Goal: Obtain resource: Obtain resource

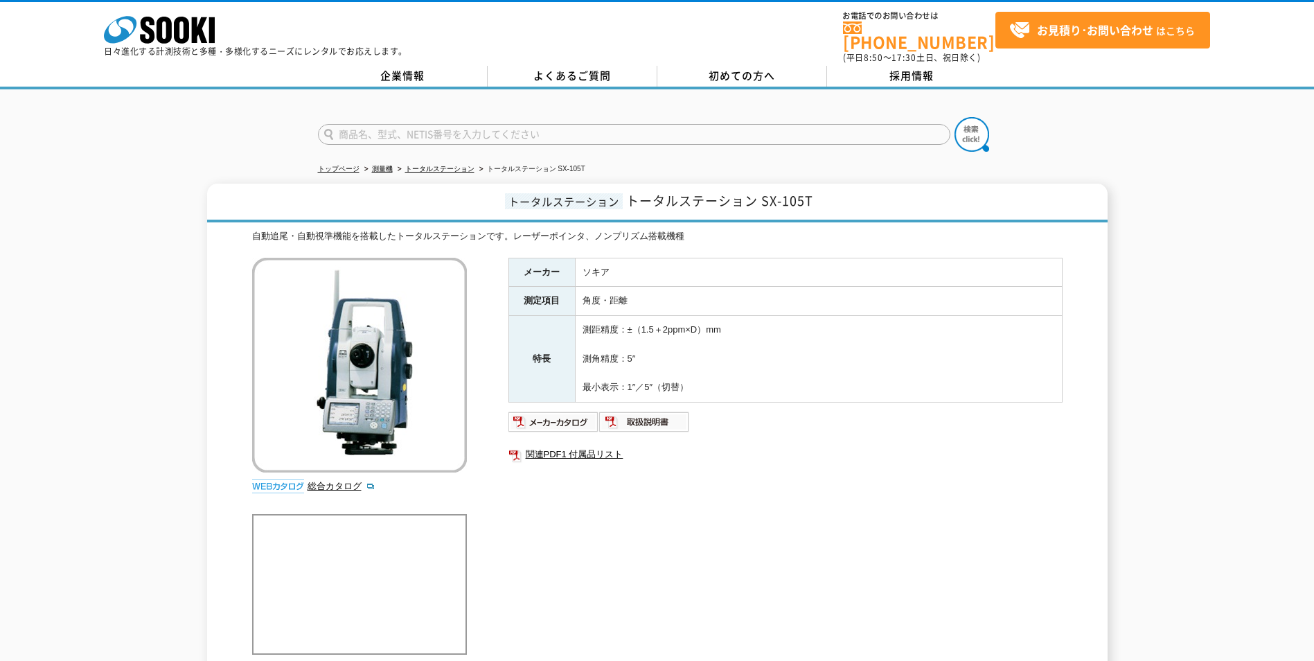
drag, startPoint x: 487, startPoint y: 192, endPoint x: 755, endPoint y: 348, distance: 309.4
click at [755, 348] on div "トータルステーション トータルステーション SX-105T 自動追尾・自動視準機能を搭載したトータルステーションです。レーザーポインタ、ノンプリズム搭載機種 …" at bounding box center [657, 429] width 900 height 492
drag, startPoint x: 755, startPoint y: 348, endPoint x: 784, endPoint y: 474, distance: 128.7
click at [784, 474] on div "メーカー ソキア 測定項目 角度・距離 特長 測距精度：±（1.5＋2ppm×D）mm 測角精度：5″ 最小表示：1″／5″（切替） 関連PDF1 付属品リスト" at bounding box center [785, 407] width 554 height 298
click at [566, 415] on img at bounding box center [553, 422] width 91 height 22
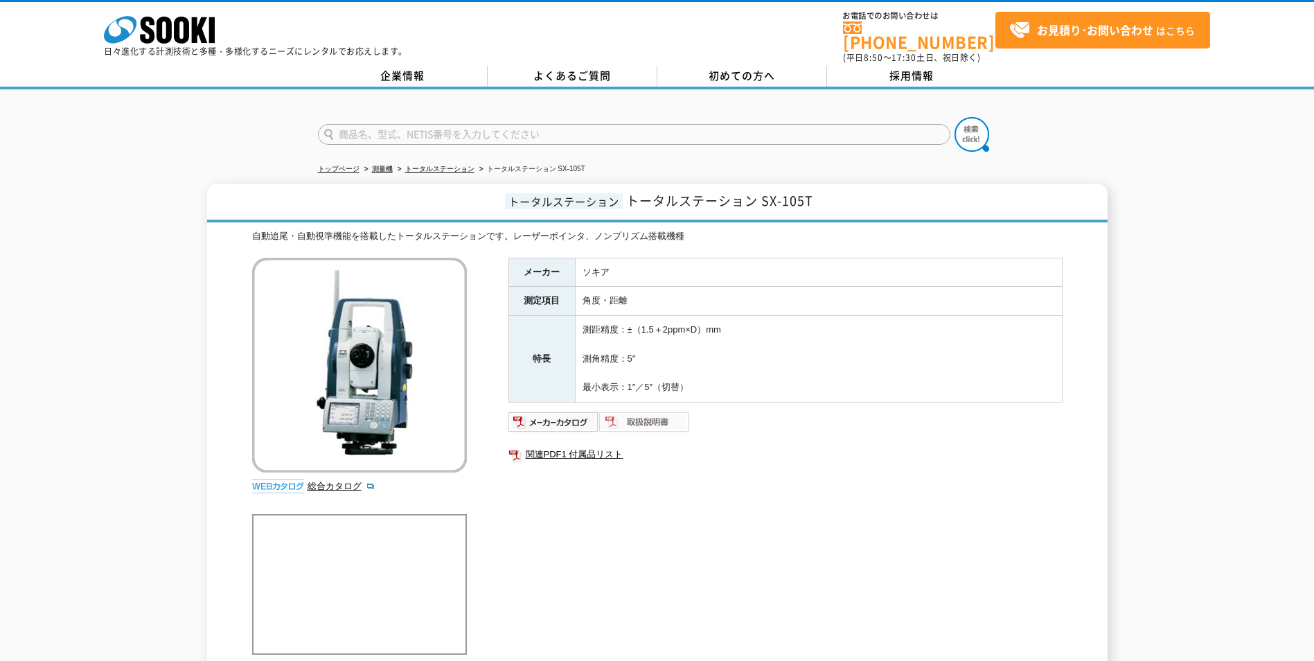
click at [664, 412] on img at bounding box center [644, 422] width 91 height 22
